Goal: Task Accomplishment & Management: Use online tool/utility

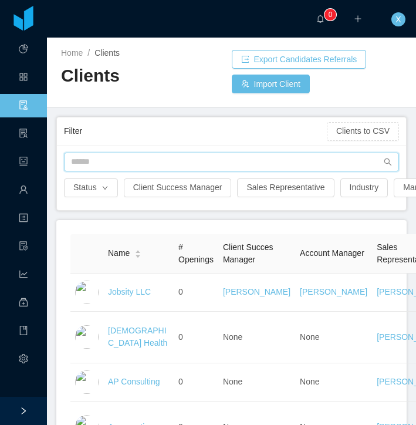
click at [81, 162] on input "text" at bounding box center [231, 162] width 335 height 19
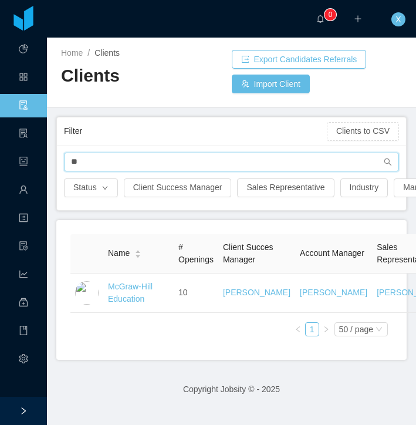
type input "*"
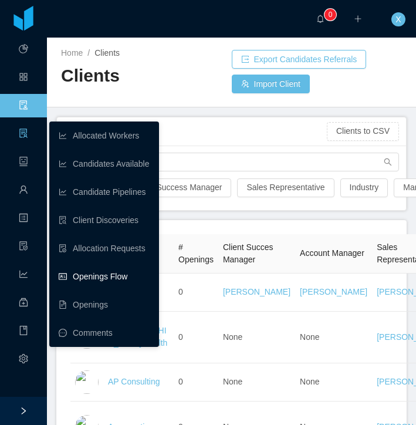
click at [126, 274] on link "Openings Flow" at bounding box center [104, 276] width 91 height 23
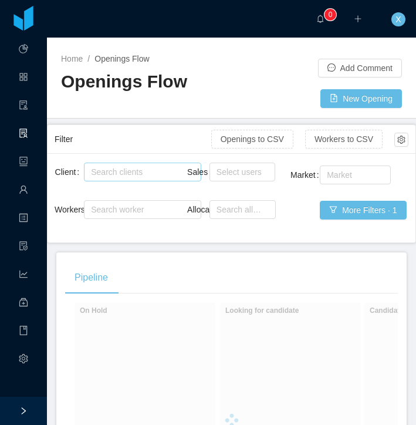
click at [145, 171] on div "Search clients" at bounding box center [140, 172] width 98 height 12
click at [144, 170] on div "Search clients" at bounding box center [140, 172] width 98 height 12
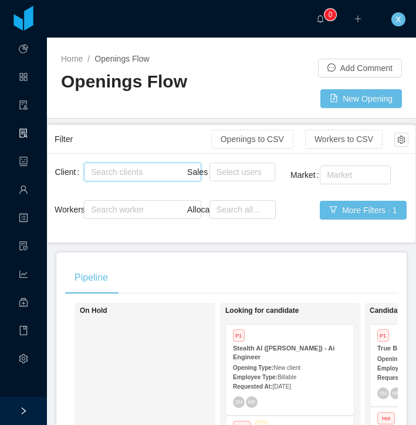
click at [136, 172] on div "Search clients" at bounding box center [140, 172] width 98 height 12
type input "******"
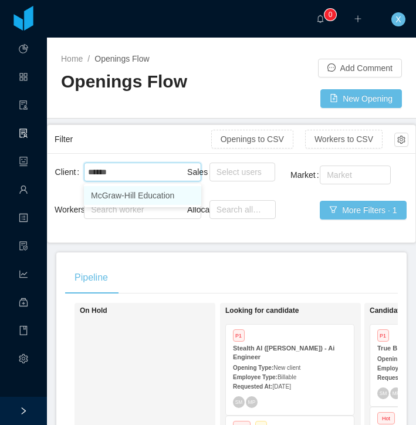
click at [139, 195] on li "McGraw-Hill Education" at bounding box center [142, 195] width 117 height 19
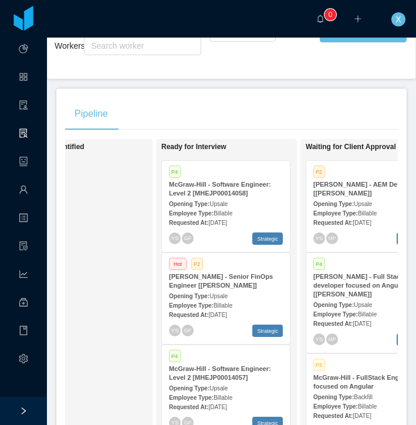
click at [270, 287] on div "[PERSON_NAME] - Senior FinOps Engineer [[PERSON_NAME]]" at bounding box center [226, 282] width 114 height 18
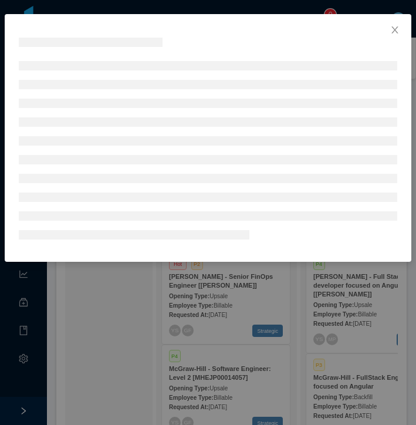
click at [270, 287] on div at bounding box center [208, 212] width 416 height 425
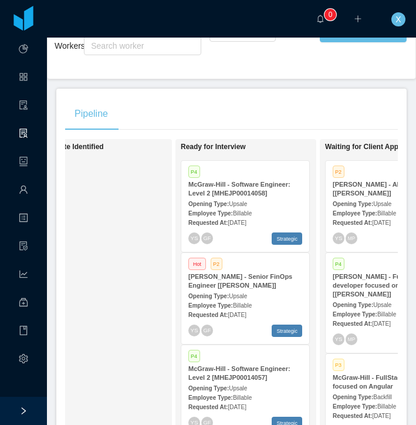
scroll to position [0, 332]
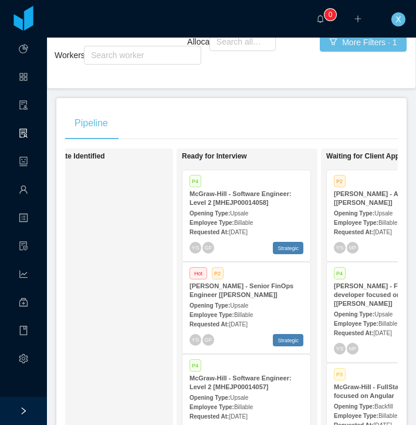
click at [285, 277] on div "Hot P2" at bounding box center [247, 275] width 114 height 10
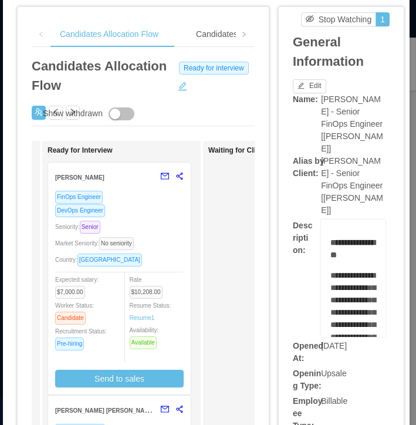
scroll to position [26, 2]
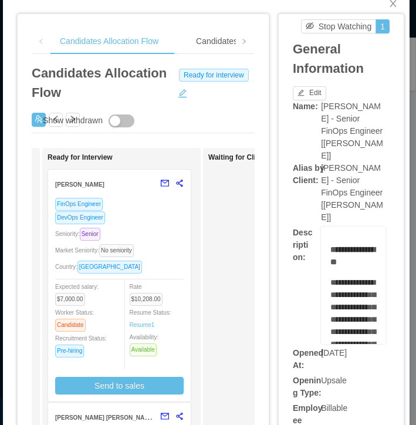
click at [170, 219] on div "DevOps Engineer" at bounding box center [119, 218] width 129 height 14
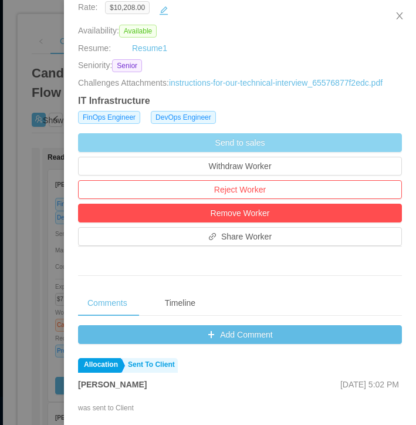
scroll to position [347, 0]
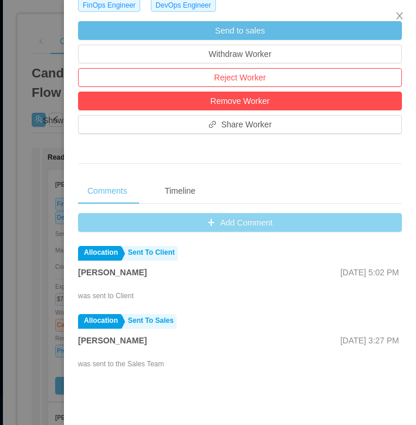
click at [227, 232] on button "Add Comment" at bounding box center [240, 222] width 324 height 19
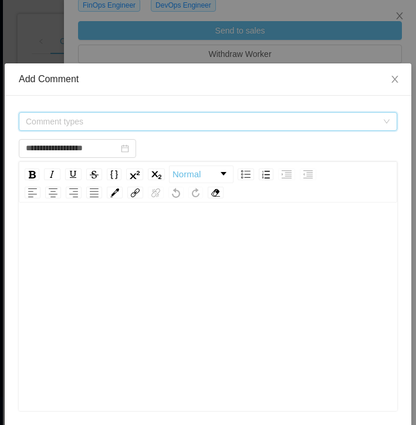
click at [76, 121] on span "Comment types" at bounding box center [202, 122] width 352 height 12
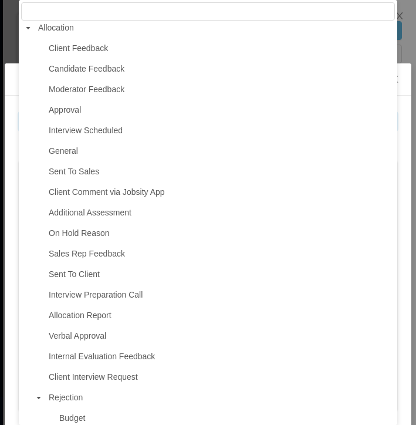
scroll to position [0, 0]
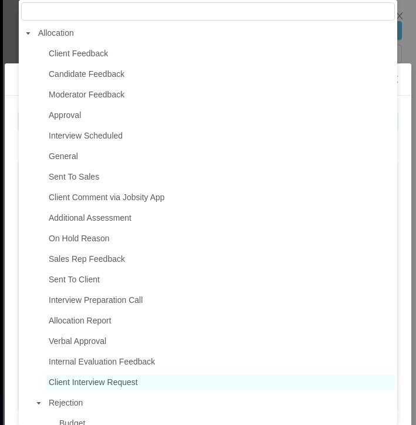
click at [99, 381] on span "Client Interview Request" at bounding box center [93, 382] width 89 height 9
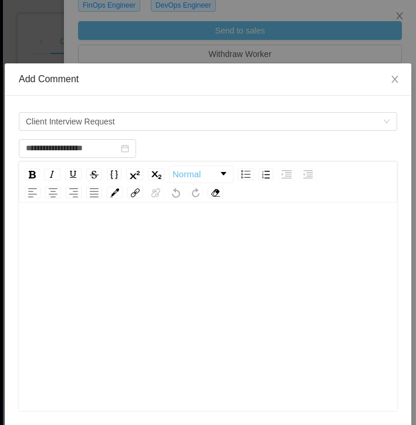
scroll to position [6, 0]
click at [97, 237] on div "rdw-editor" at bounding box center [208, 227] width 361 height 23
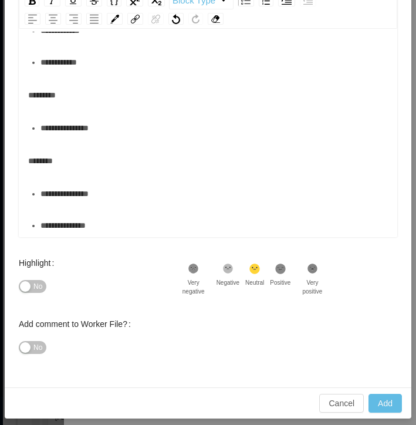
scroll to position [182, 0]
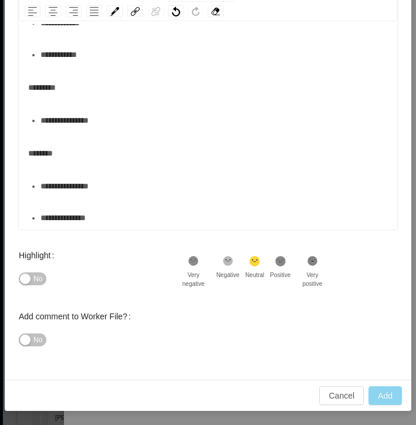
type input "**********"
click at [386, 392] on button "Add" at bounding box center [385, 396] width 33 height 19
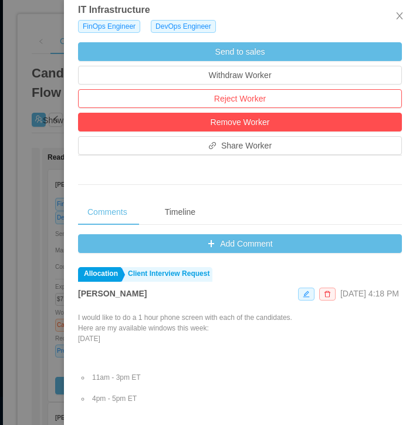
scroll to position [328, 0]
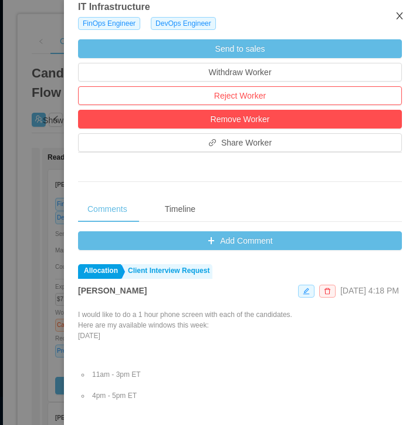
click at [399, 15] on icon "icon: close" at bounding box center [399, 15] width 9 height 9
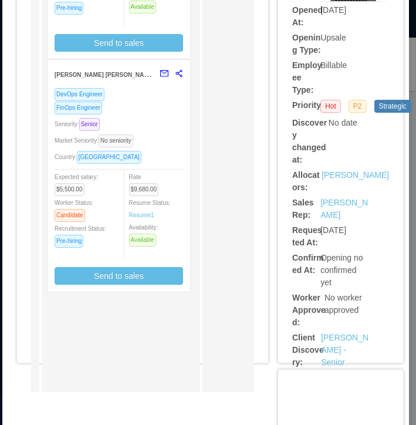
scroll to position [371, 4]
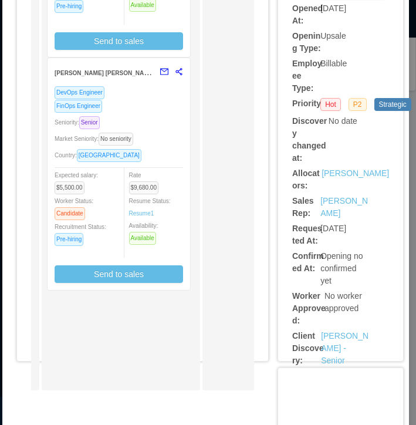
click at [159, 107] on div "FinOps Engineer" at bounding box center [119, 106] width 129 height 14
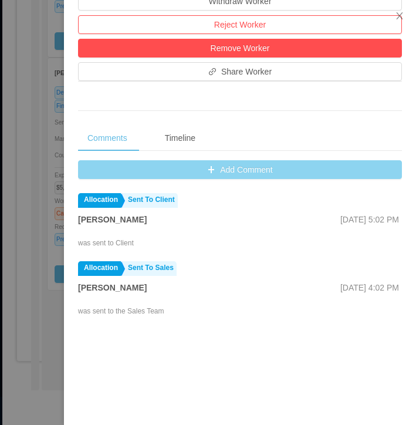
scroll to position [425, 0]
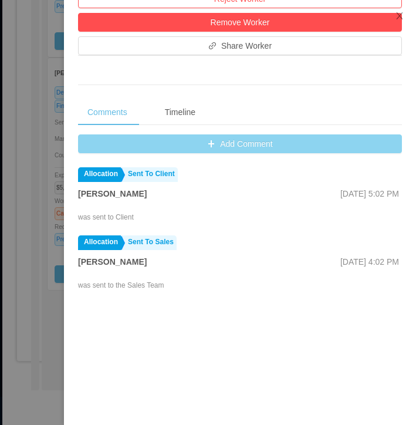
click at [214, 153] on button "Add Comment" at bounding box center [240, 144] width 324 height 19
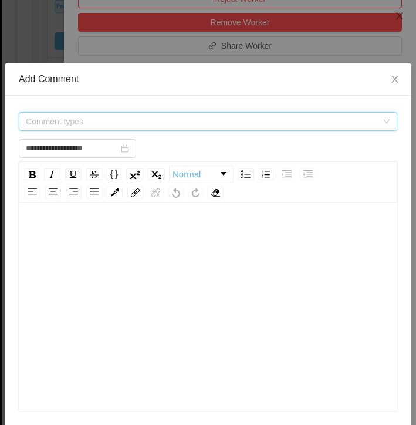
click at [100, 116] on span "Comment types" at bounding box center [202, 122] width 352 height 12
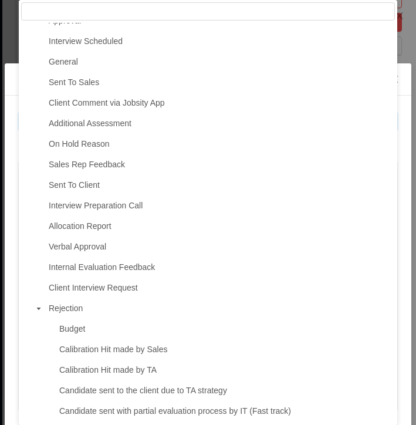
scroll to position [123, 0]
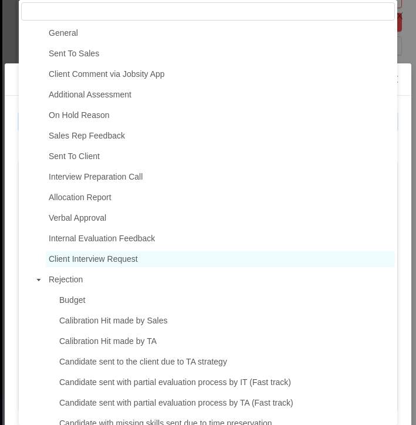
click at [115, 264] on span "Client Interview Request" at bounding box center [93, 258] width 89 height 9
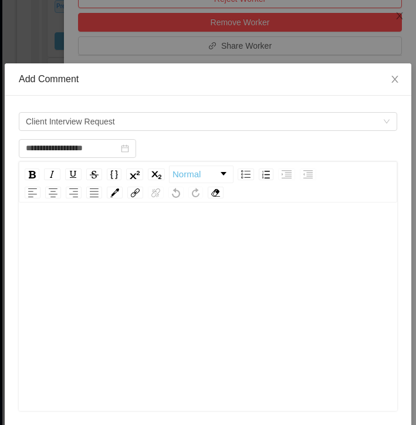
click at [94, 229] on div "rdw-editor" at bounding box center [208, 234] width 361 height 23
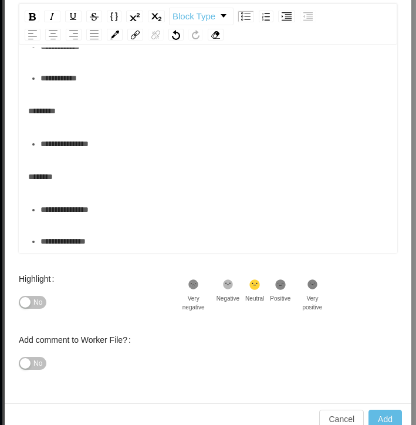
scroll to position [156, 0]
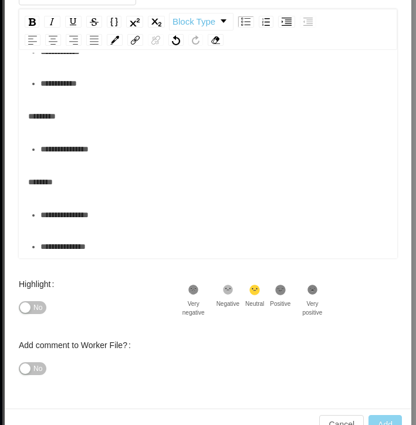
type input "**********"
click at [391, 408] on button "Add" at bounding box center [385, 424] width 33 height 19
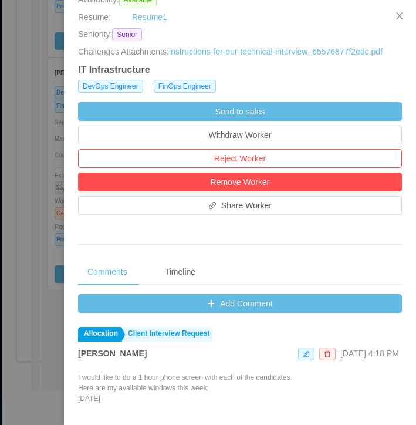
scroll to position [240, 0]
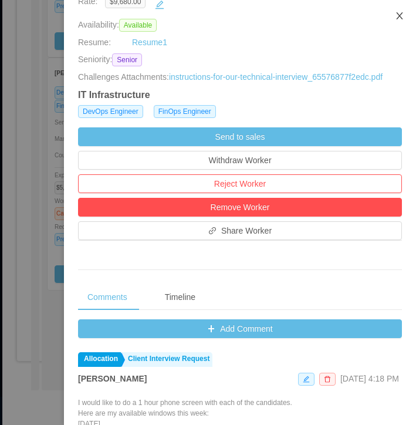
click at [403, 15] on icon "icon: close" at bounding box center [399, 15] width 9 height 9
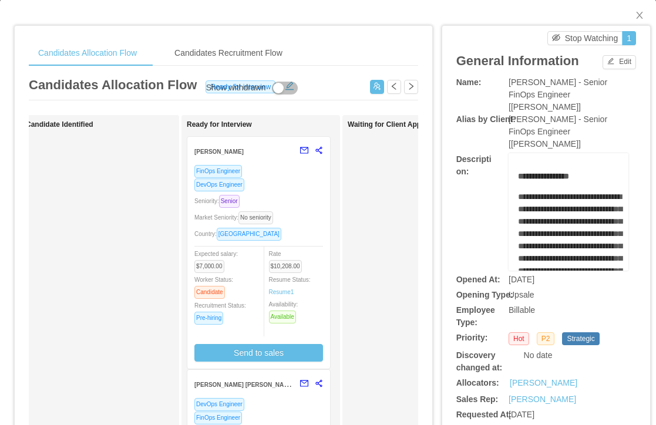
scroll to position [0, 0]
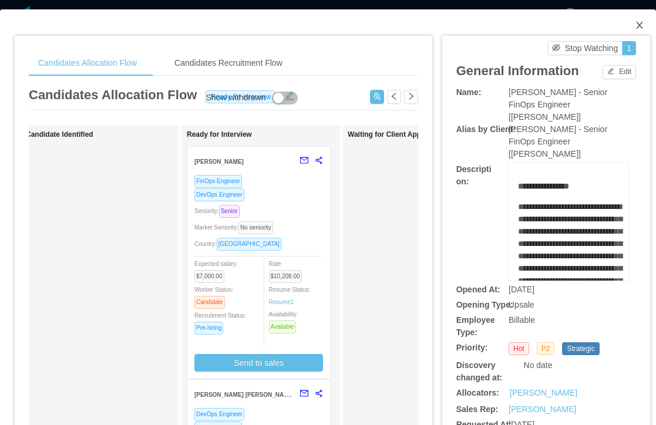
click at [644, 24] on span "Close" at bounding box center [639, 25] width 33 height 33
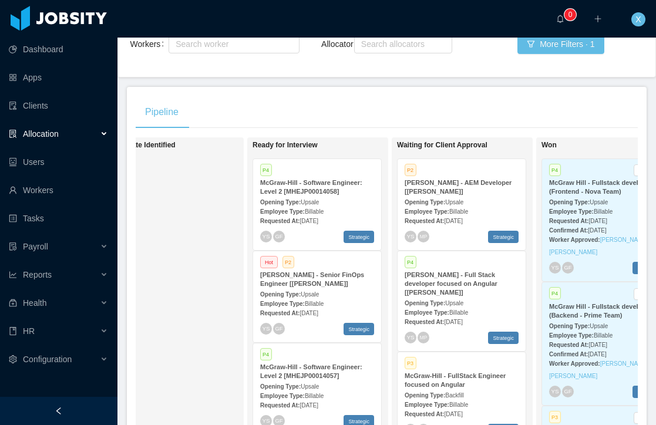
scroll to position [137, 0]
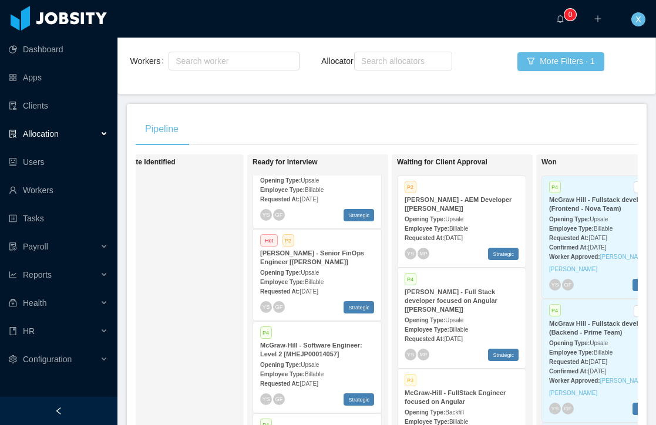
click at [357, 268] on div "Opening Type: Upsale" at bounding box center [317, 272] width 114 height 12
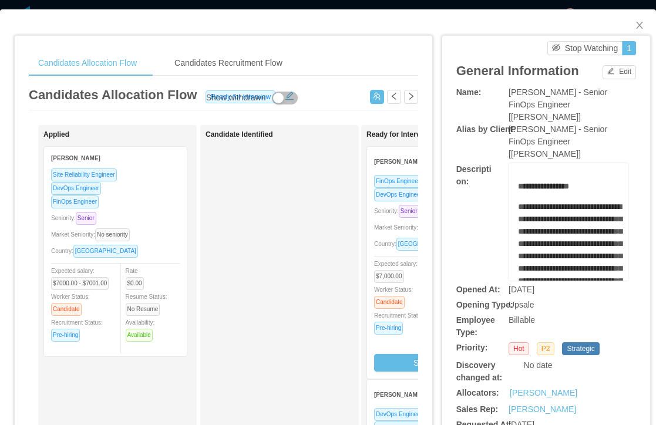
scroll to position [14, 0]
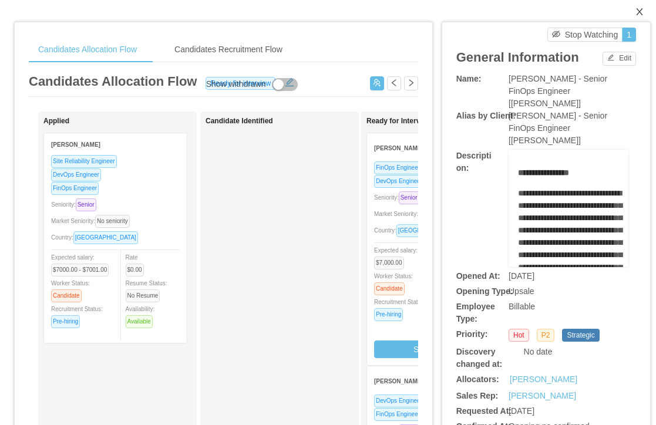
click at [643, 11] on icon "icon: close" at bounding box center [639, 11] width 9 height 9
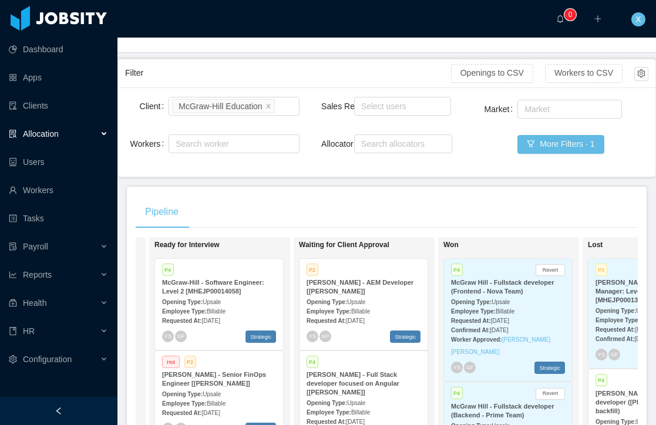
scroll to position [53, 0]
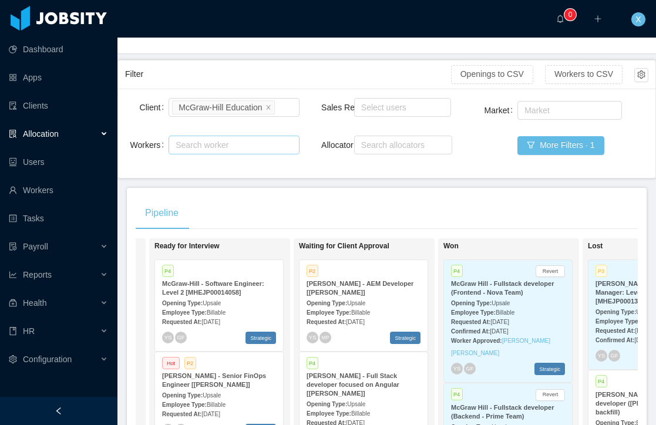
click at [228, 147] on div "Search worker" at bounding box center [229, 145] width 106 height 12
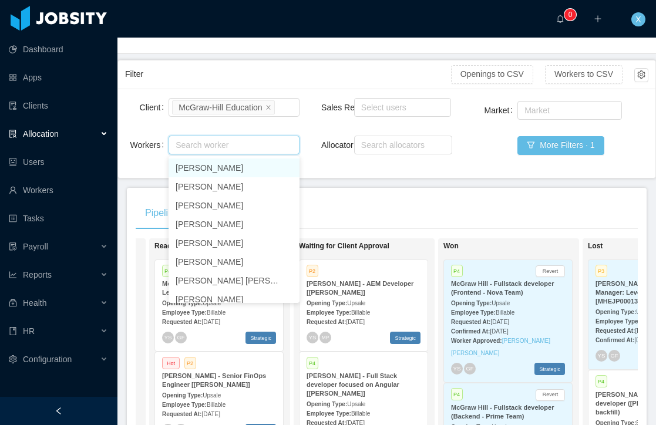
paste input "**********"
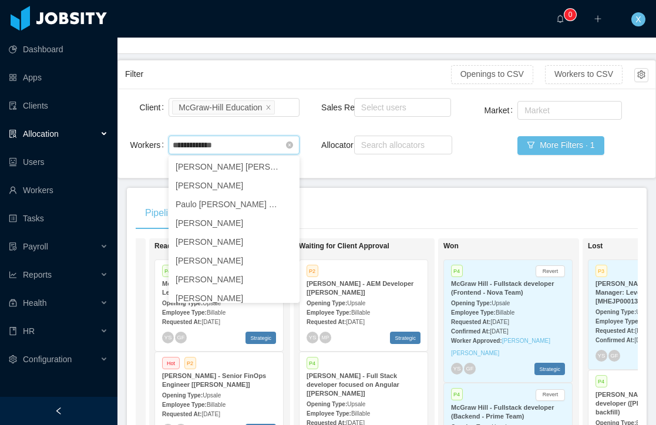
scroll to position [96, 0]
type input "**********"
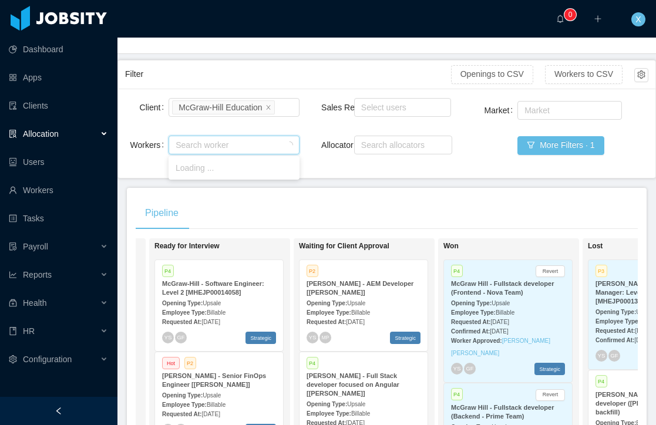
drag, startPoint x: 197, startPoint y: 142, endPoint x: 146, endPoint y: 143, distance: 51.7
click at [146, 143] on div "Workers Search worker" at bounding box center [212, 144] width 174 height 23
click at [429, 187] on main "Home / Openings Flow / Openings Flow Add Comment New Opening Filter Openings to…" at bounding box center [386, 178] width 539 height 388
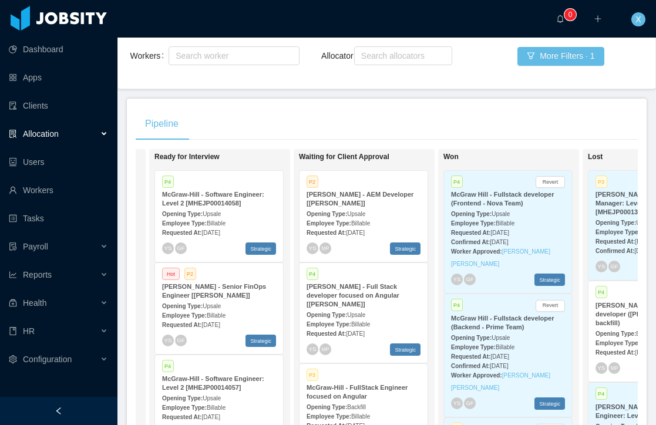
scroll to position [42, 0]
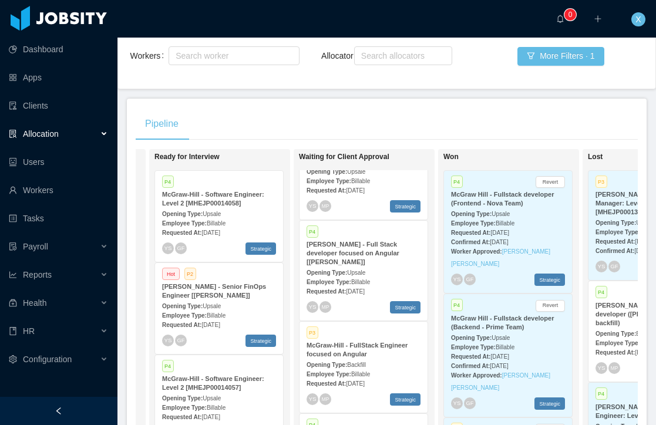
click at [67, 131] on div "Allocation" at bounding box center [58, 133] width 117 height 23
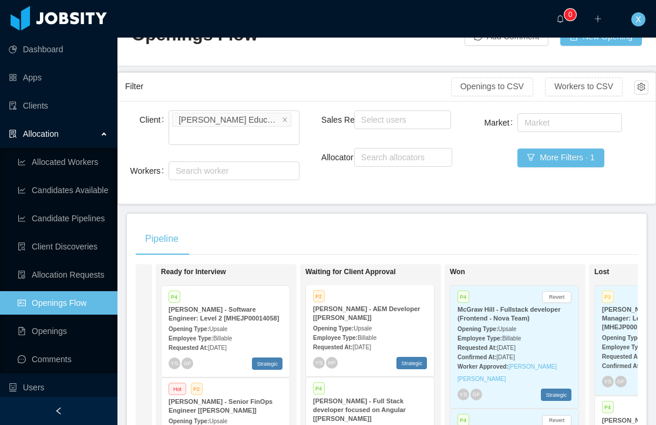
scroll to position [0, 0]
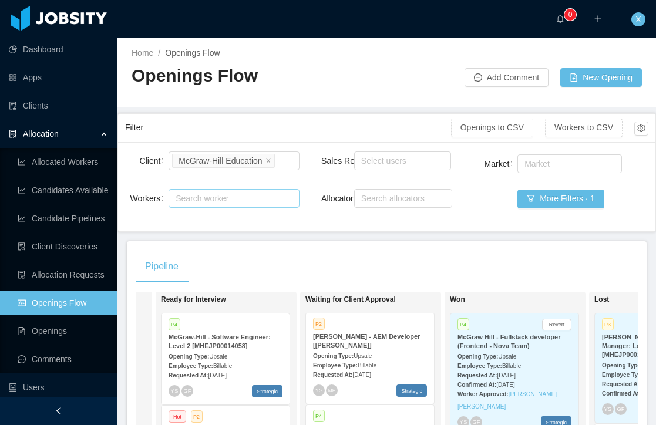
click at [229, 200] on div "Search worker" at bounding box center [229, 199] width 106 height 12
type input "*"
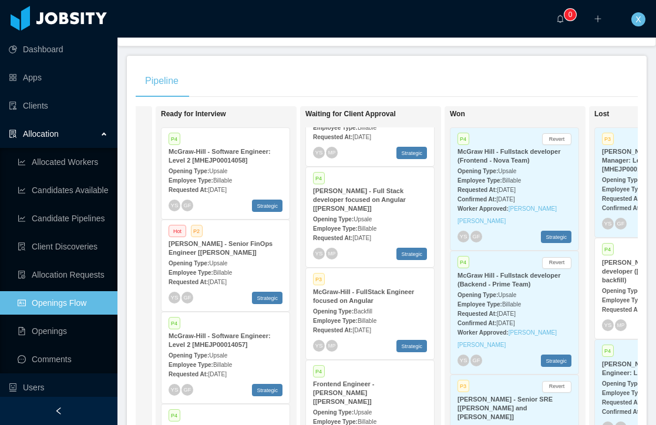
scroll to position [55, 0]
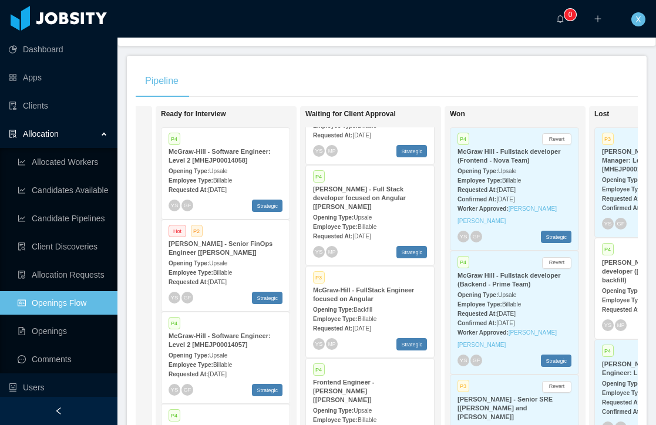
click at [401, 220] on div "Employee Type: Billable" at bounding box center [370, 226] width 114 height 12
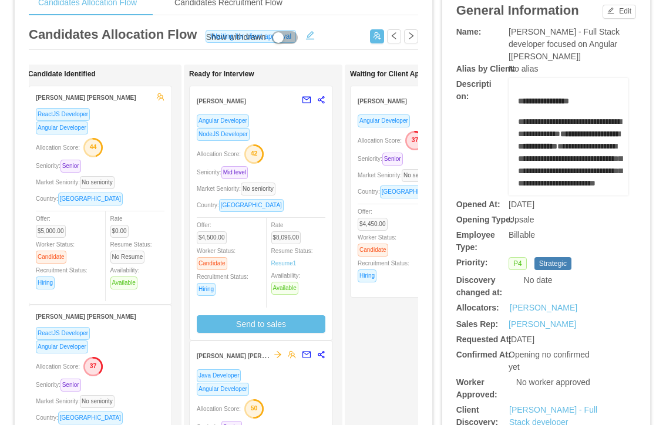
scroll to position [61, 0]
click at [308, 158] on div "Allocation Score: 42" at bounding box center [261, 152] width 129 height 19
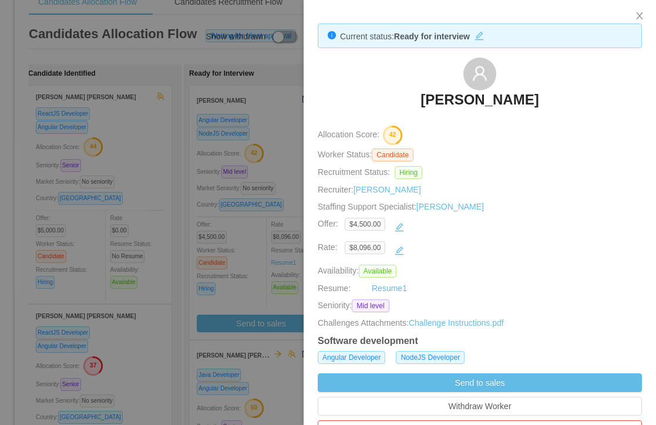
click at [499, 99] on h3 "[PERSON_NAME]" at bounding box center [480, 99] width 118 height 19
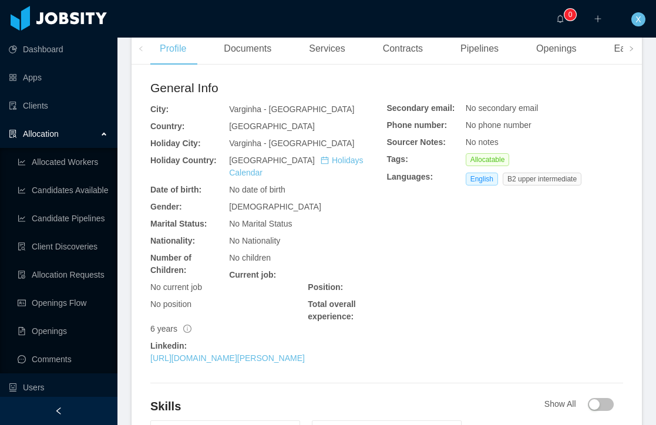
scroll to position [316, 0]
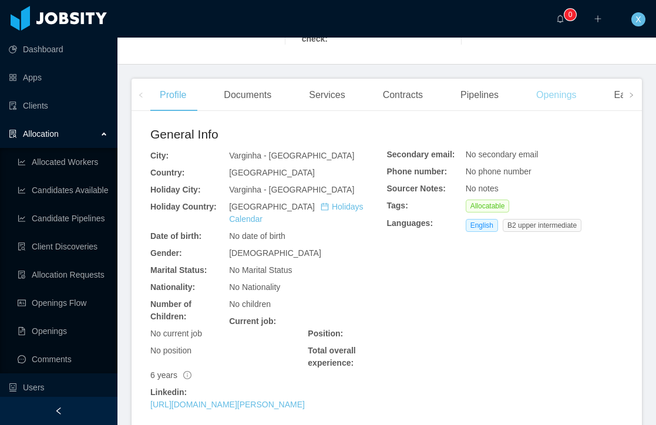
click at [552, 112] on div "Openings" at bounding box center [556, 95] width 59 height 33
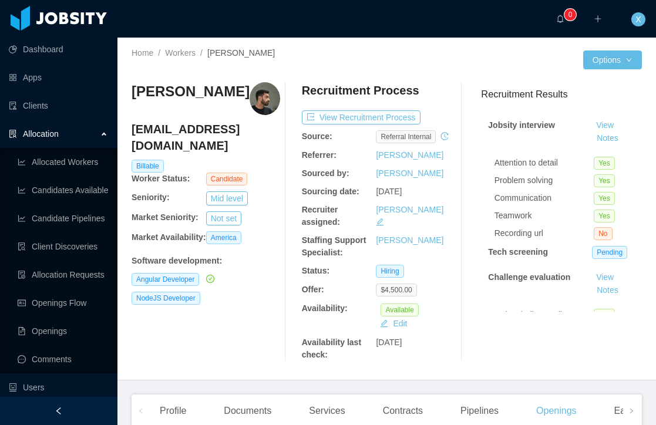
scroll to position [2, 0]
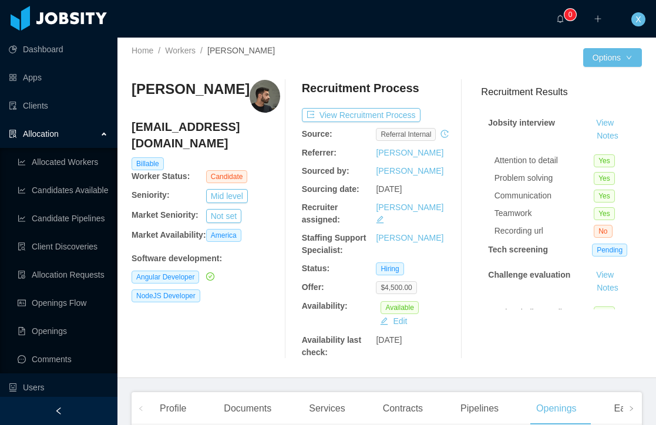
click at [640, 20] on span "X" at bounding box center [638, 19] width 5 height 14
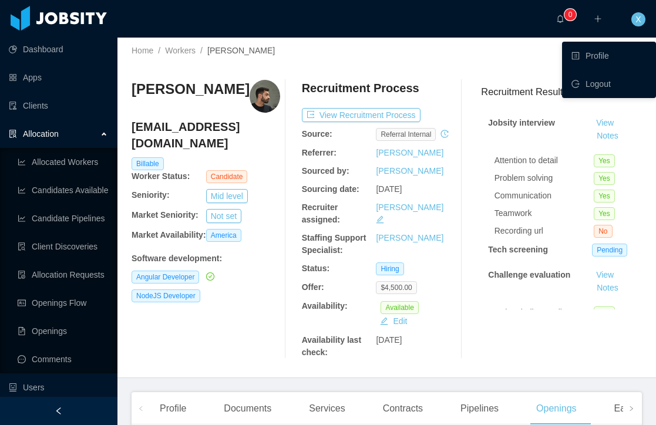
click at [640, 20] on span "X" at bounding box center [638, 19] width 5 height 14
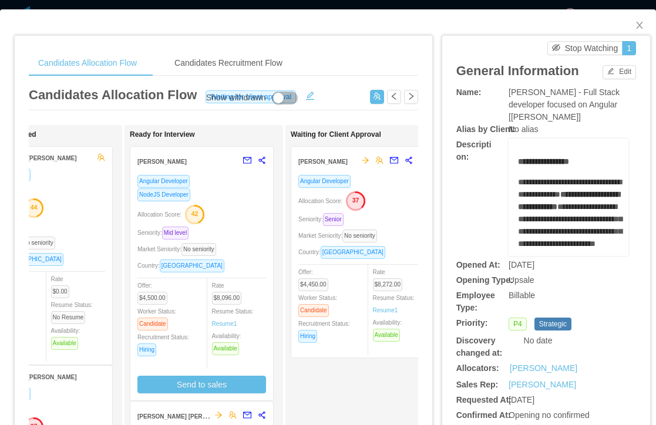
scroll to position [0, 233]
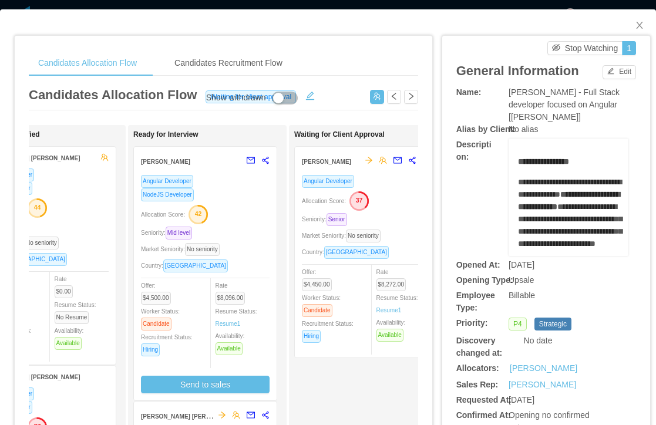
click at [244, 186] on div "Angular Developer" at bounding box center [205, 181] width 129 height 14
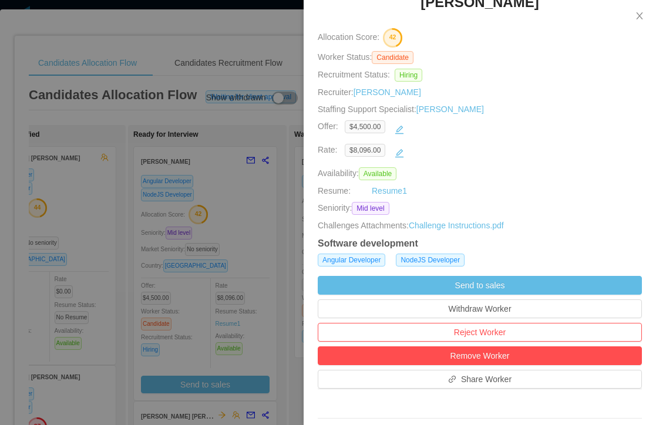
scroll to position [106, 0]
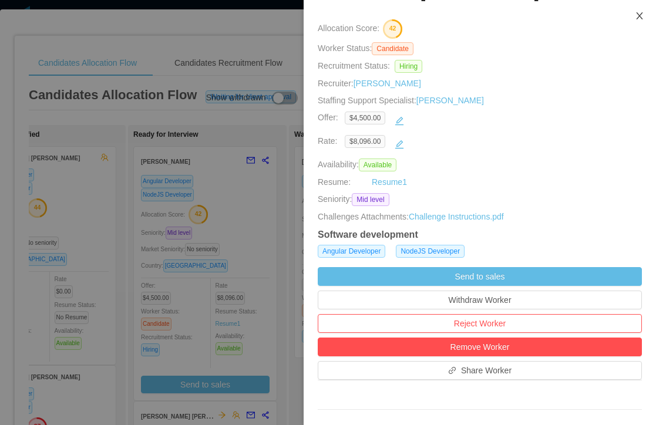
click at [638, 17] on icon "icon: close" at bounding box center [639, 15] width 9 height 9
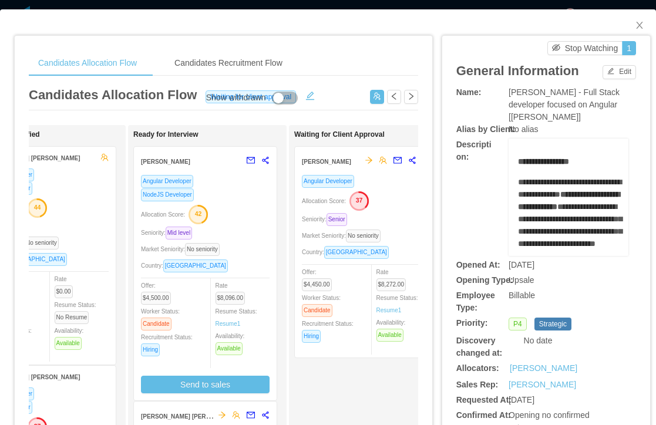
scroll to position [11, 0]
